Goal: Information Seeking & Learning: Learn about a topic

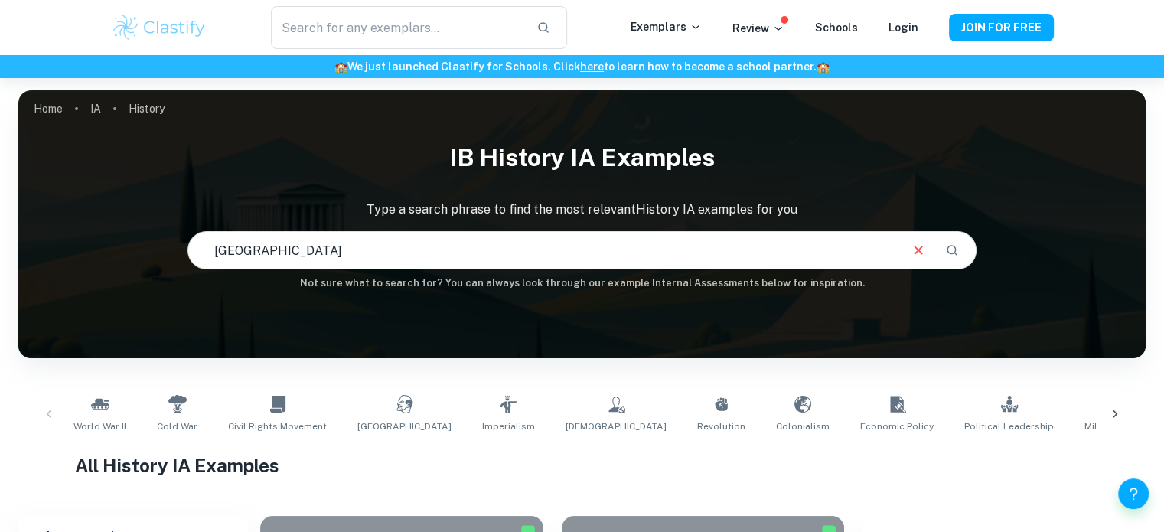
type input "[GEOGRAPHIC_DATA]"
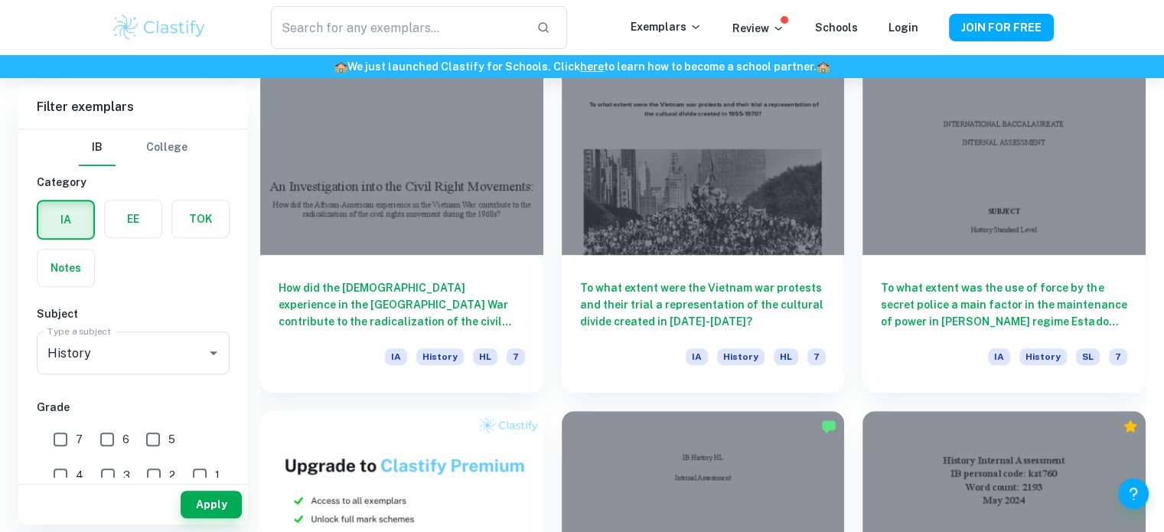
scroll to position [836, 0]
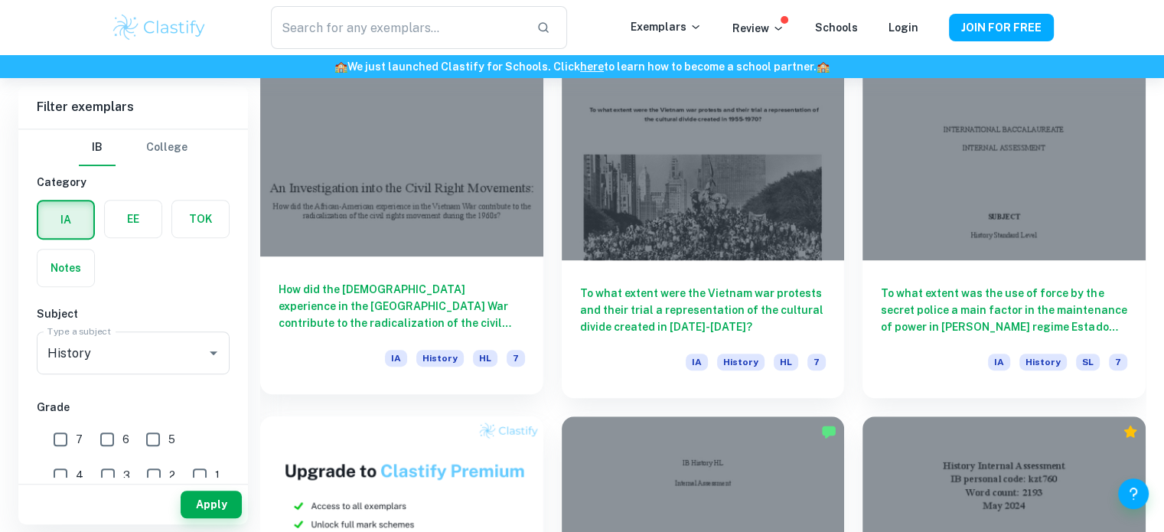
click at [349, 258] on div "How did the African-American experience in the Vietnam War contribute to the ra…" at bounding box center [401, 325] width 283 height 138
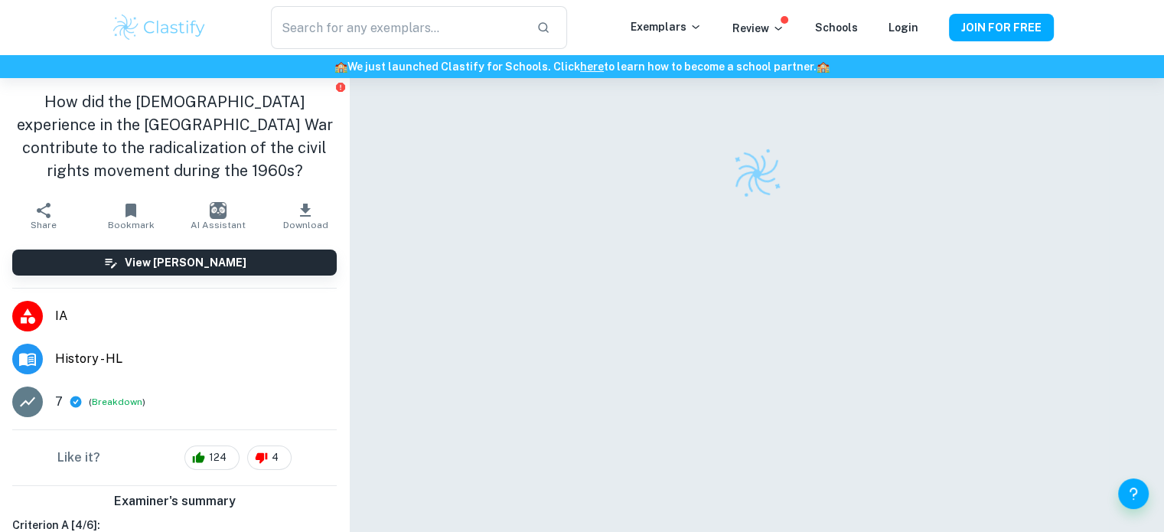
scroll to position [40, 0]
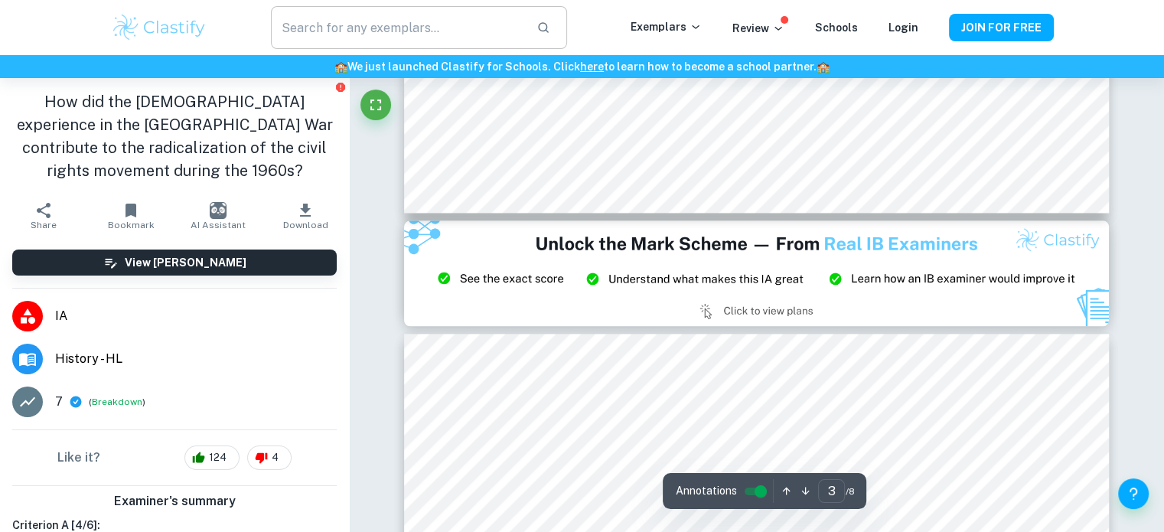
type input "3"
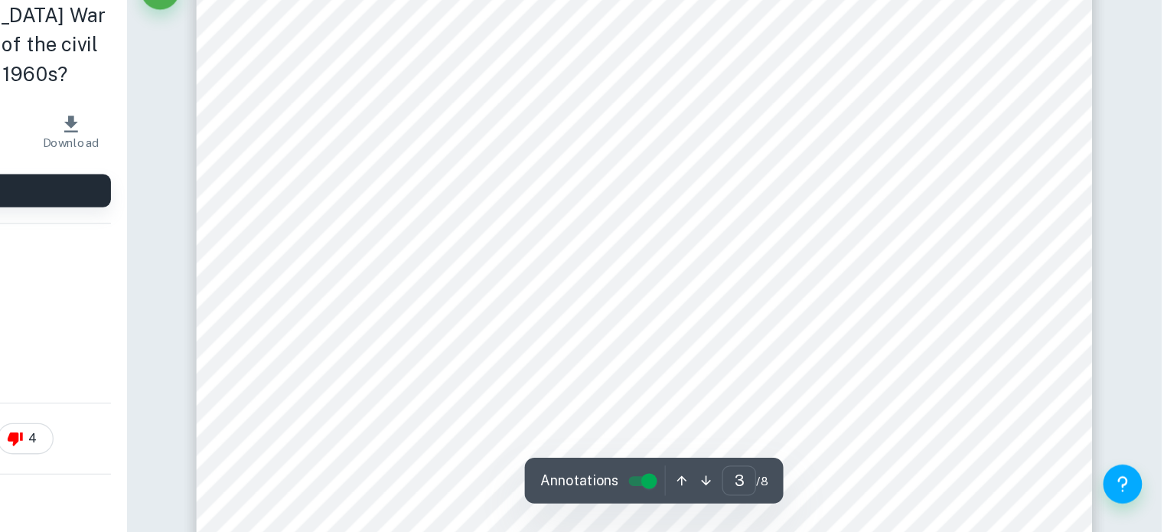
scroll to position [2107, 0]
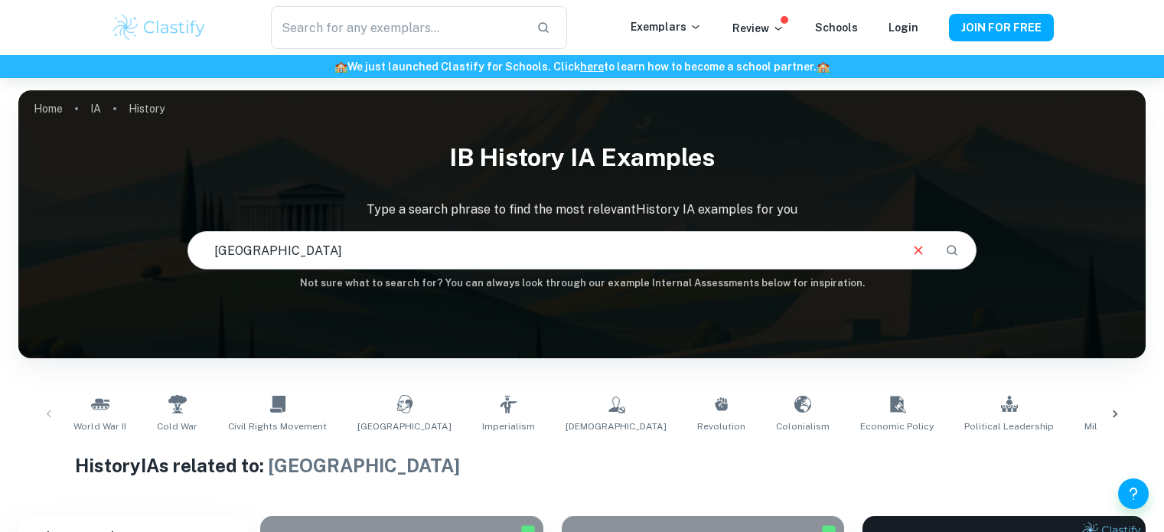
scroll to position [370, 0]
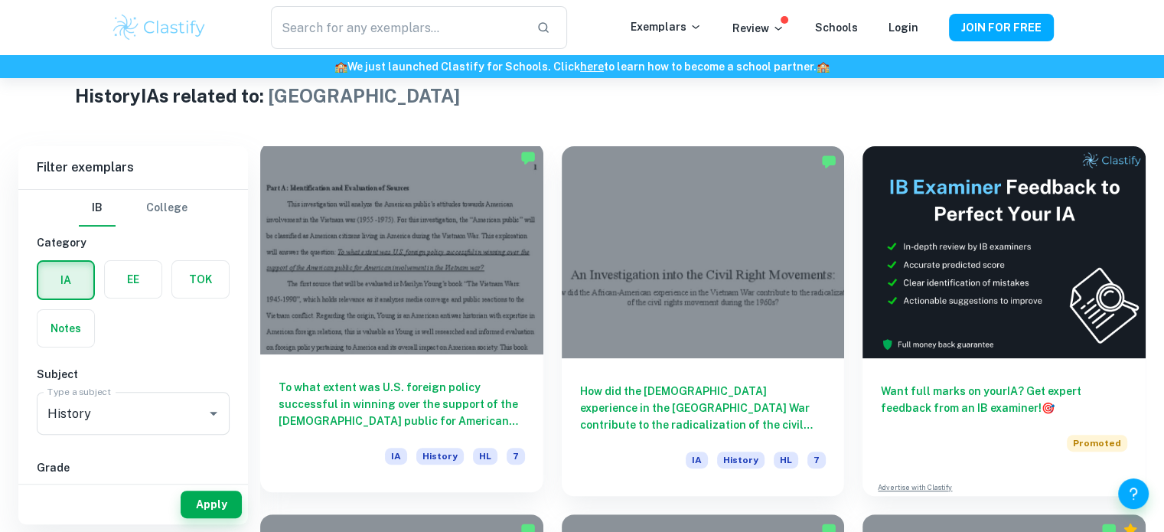
click at [487, 411] on h6 "To what extent was U.S. foreign policy successful in winning over the support o…" at bounding box center [402, 404] width 246 height 51
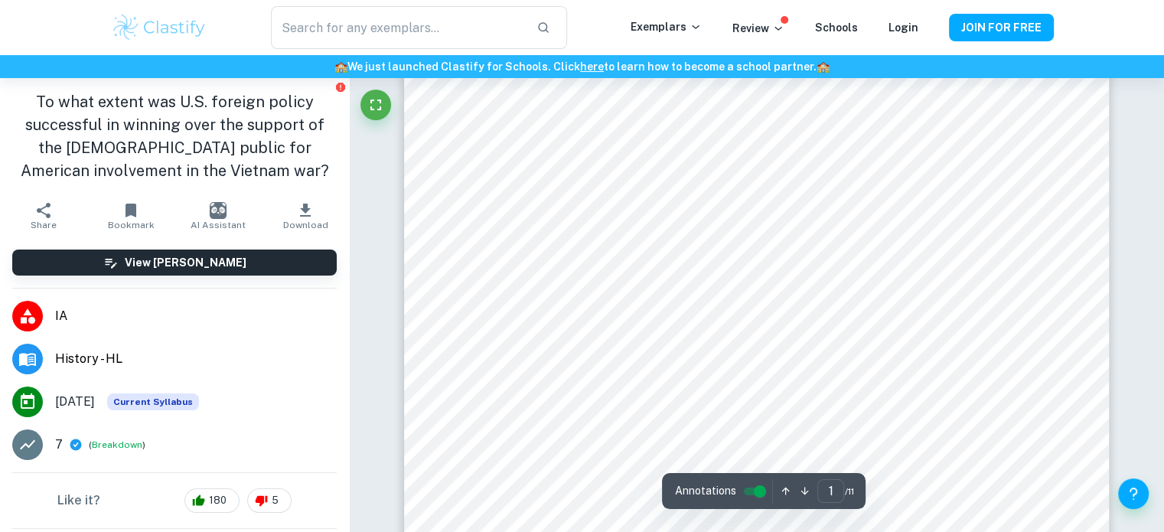
scroll to position [210, 0]
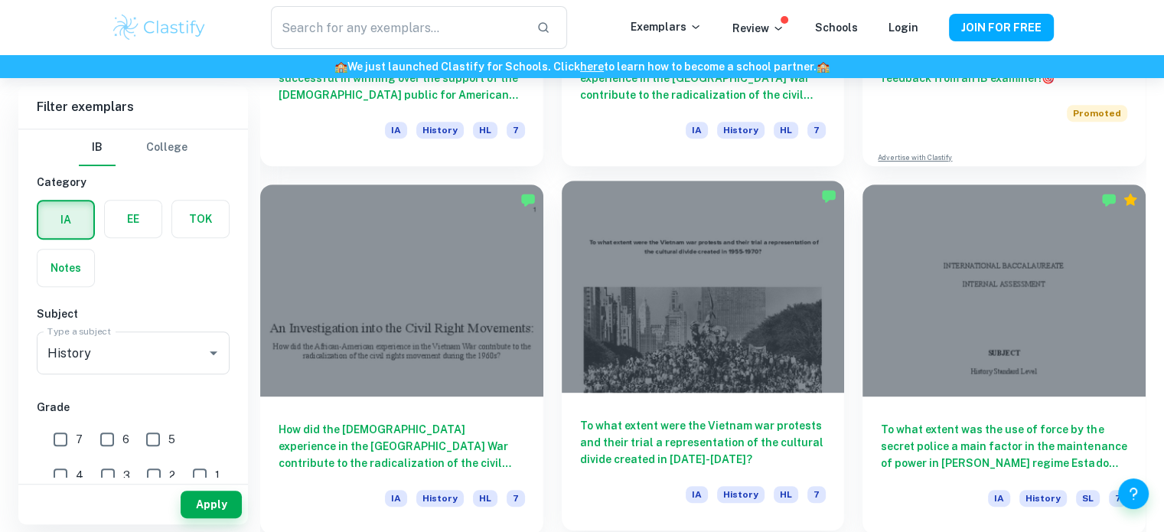
scroll to position [697, 0]
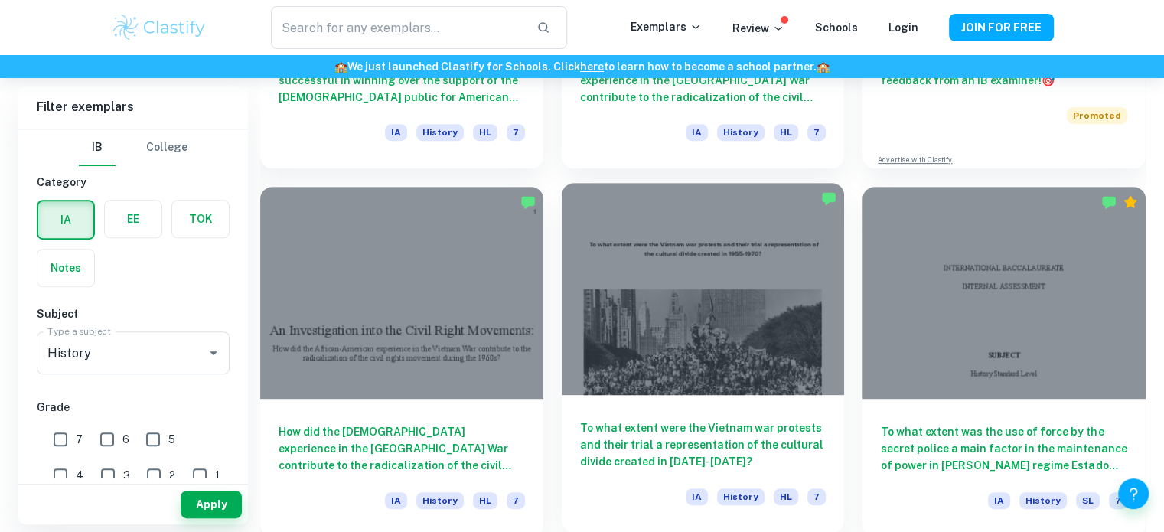
click at [637, 500] on div "IA History HL 7" at bounding box center [703, 501] width 246 height 26
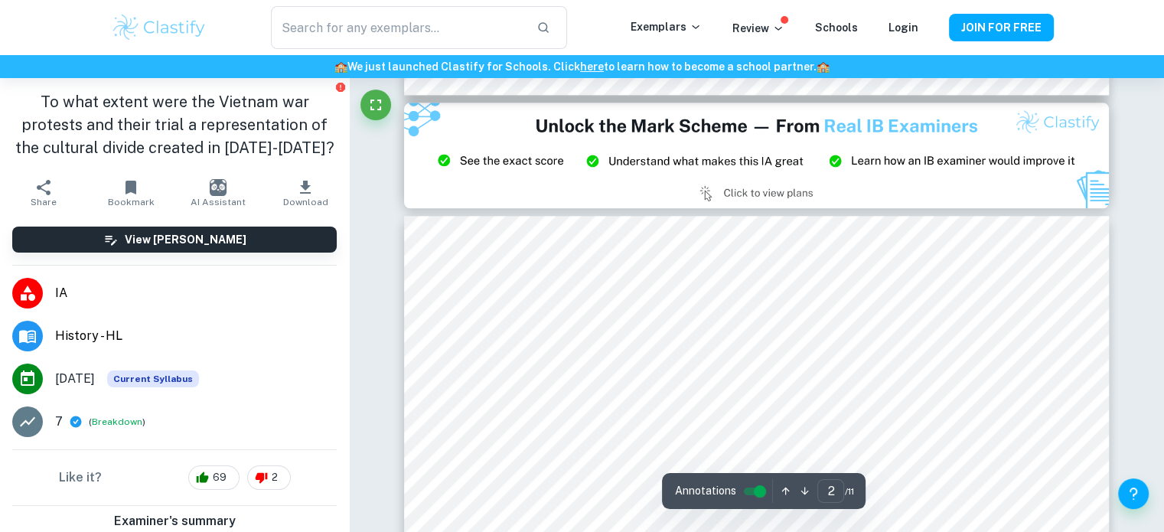
type input "3"
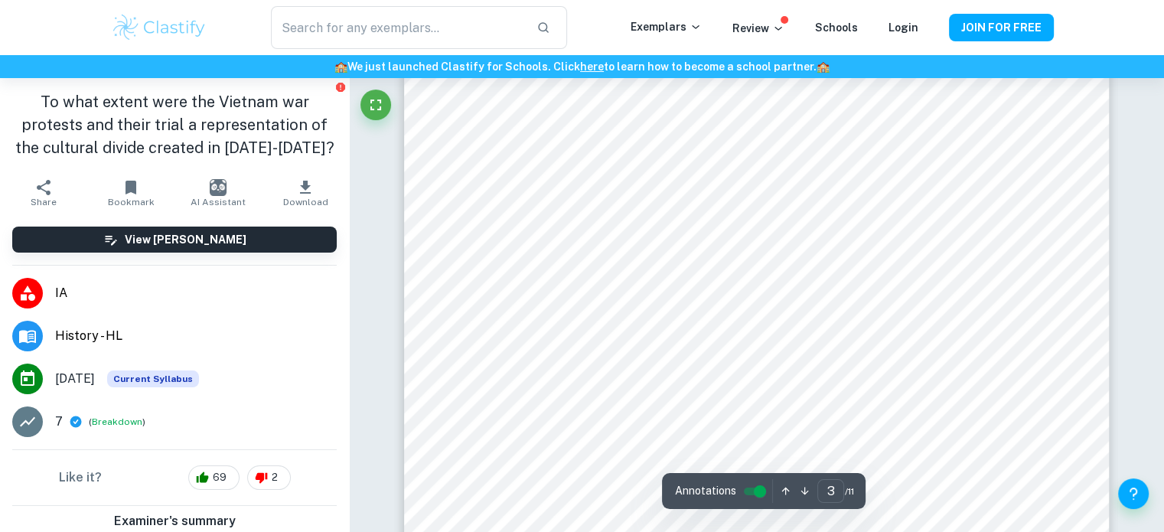
scroll to position [2130, 0]
